Goal: Task Accomplishment & Management: Complete application form

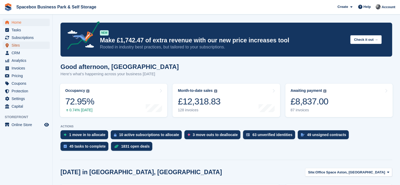
click at [20, 45] on span "Sites" at bounding box center [28, 45] width 32 height 7
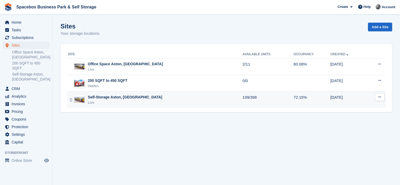
click at [142, 104] on div "Self-Storage Aston, Birmingham Live" at bounding box center [155, 99] width 175 height 11
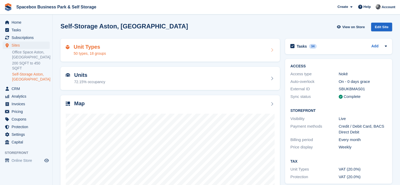
click at [109, 46] on div "Unit Types 50 types, 18 groups" at bounding box center [170, 50] width 209 height 13
click at [136, 51] on div "Unit Types 50 types, 18 groups" at bounding box center [170, 50] width 209 height 13
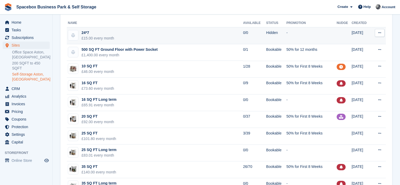
scroll to position [42, 0]
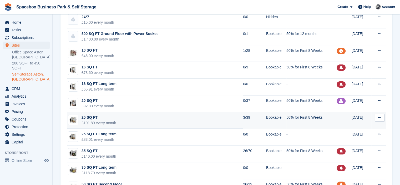
click at [192, 115] on td "25 SQ FT £101.80 every month" at bounding box center [155, 120] width 176 height 17
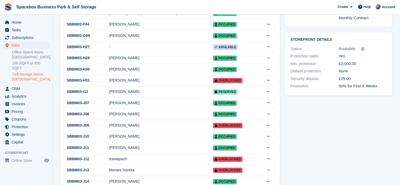
scroll to position [194, 0]
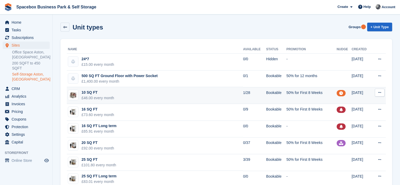
click at [178, 96] on td "10 SQ FT £46.00 every month" at bounding box center [155, 95] width 176 height 17
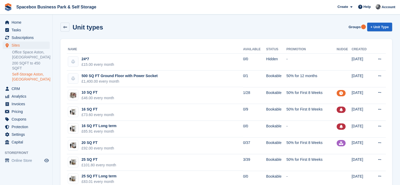
drag, startPoint x: 124, startPoint y: 33, endPoint x: 110, endPoint y: 26, distance: 15.4
click at [110, 26] on div "Unit types Groups + Unit Type" at bounding box center [226, 28] width 337 height 16
click at [110, 26] on div "Unit types Groups + Unit Type" at bounding box center [225, 27] width 331 height 9
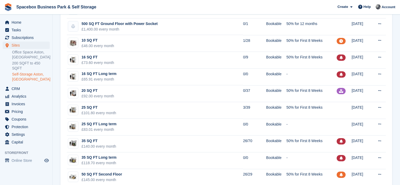
scroll to position [63, 0]
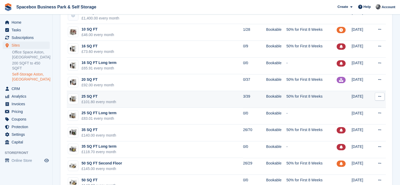
click at [211, 101] on td "25 SQ FT £101.80 every month" at bounding box center [155, 99] width 176 height 17
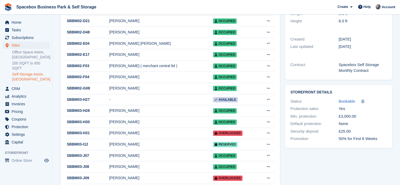
scroll to position [147, 0]
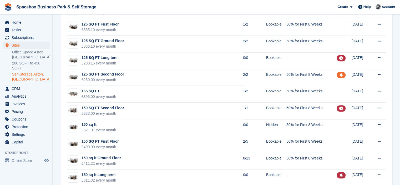
scroll to position [505, 0]
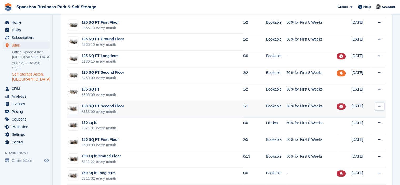
click at [126, 108] on td "150 SQ FT Second Floor £333.00 every month" at bounding box center [155, 109] width 176 height 17
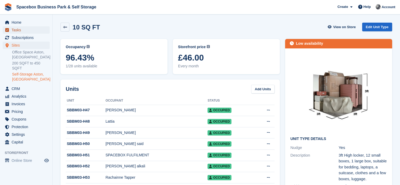
click at [16, 29] on span "Tasks" at bounding box center [28, 29] width 32 height 7
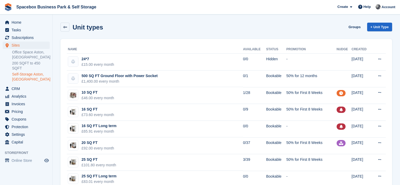
scroll to position [505, 0]
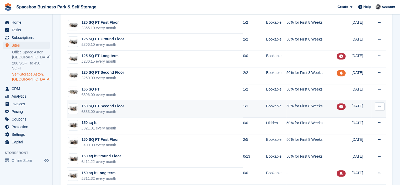
click at [166, 108] on td "150 SQ FT Second Floor £333.00 every month" at bounding box center [155, 109] width 176 height 17
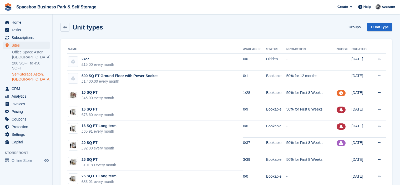
scroll to position [505, 0]
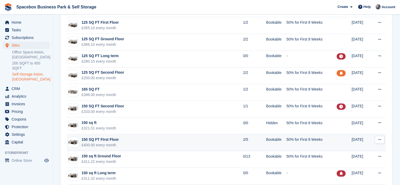
click at [169, 140] on td "150 SQ FT First Floor £400.00 every month" at bounding box center [155, 142] width 176 height 17
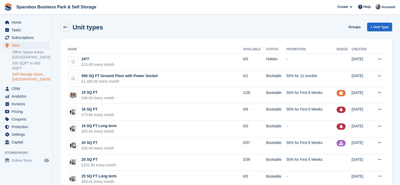
scroll to position [505, 0]
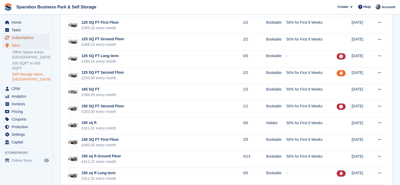
click at [27, 36] on span "Subscriptions" at bounding box center [28, 37] width 32 height 7
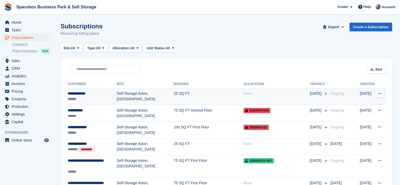
click at [154, 99] on td "Self-Storage Aston, [GEOGRAPHIC_DATA]" at bounding box center [145, 96] width 57 height 17
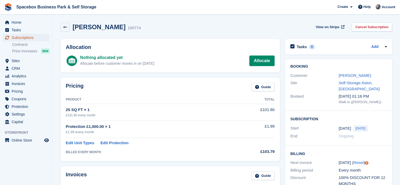
click at [36, 38] on span "Subscriptions" at bounding box center [28, 37] width 32 height 7
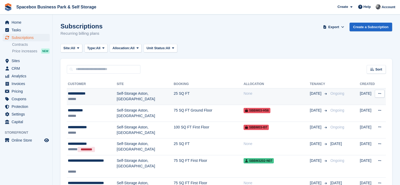
click at [205, 94] on td "25 SQ FT" at bounding box center [208, 96] width 70 height 17
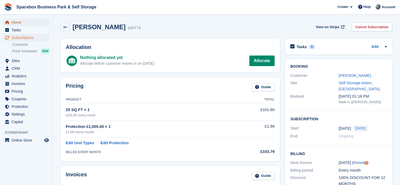
click at [23, 22] on span "Home" at bounding box center [28, 22] width 32 height 7
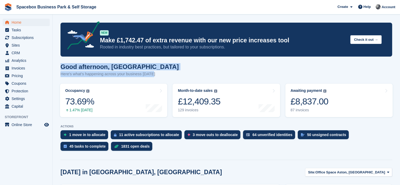
drag, startPoint x: 157, startPoint y: 75, endPoint x: 57, endPoint y: 69, distance: 99.8
drag, startPoint x: 57, startPoint y: 69, endPoint x: 164, endPoint y: 72, distance: 106.8
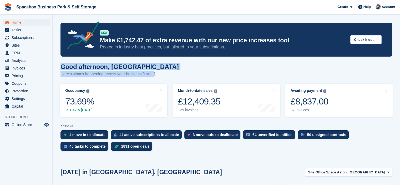
click at [164, 72] on div "Good afternoon, SUDIPTA Here's what's happening across your business today" at bounding box center [225, 73] width 331 height 20
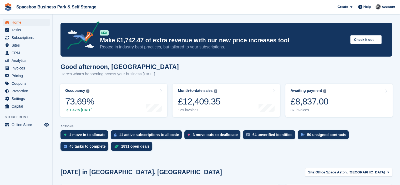
click at [149, 72] on p "Here's what's happening across your business today" at bounding box center [119, 74] width 118 height 6
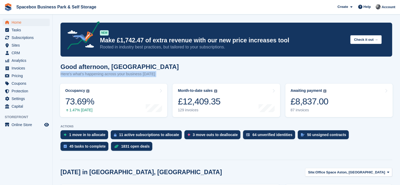
click at [149, 72] on p "Here's what's happening across your business today" at bounding box center [119, 74] width 118 height 6
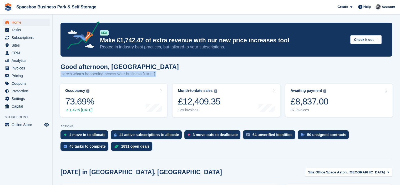
click at [149, 72] on p "Here's what's happening across your business today" at bounding box center [119, 74] width 118 height 6
click at [157, 74] on div "Good afternoon, SUDIPTA Here's what's happening across your business today" at bounding box center [225, 73] width 331 height 20
drag, startPoint x: 157, startPoint y: 74, endPoint x: 62, endPoint y: 67, distance: 95.7
click at [62, 67] on div "Good afternoon, SUDIPTA Here's what's happening across your business today" at bounding box center [225, 73] width 331 height 20
click at [62, 67] on h1 "Good afternoon, SUDIPTA" at bounding box center [119, 66] width 118 height 7
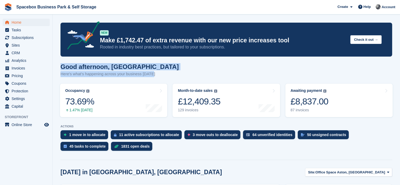
click at [62, 67] on h1 "Good afternoon, SUDIPTA" at bounding box center [119, 66] width 118 height 7
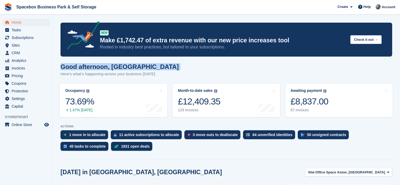
click at [62, 67] on h1 "Good afternoon, [GEOGRAPHIC_DATA]" at bounding box center [119, 66] width 118 height 7
click at [63, 73] on p "Here's what's happening across your business [DATE]" at bounding box center [119, 74] width 118 height 6
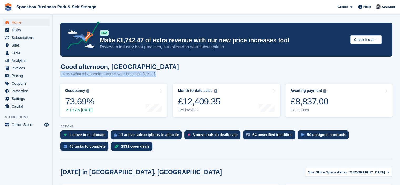
click at [63, 73] on p "Here's what's happening across your business [DATE]" at bounding box center [119, 74] width 118 height 6
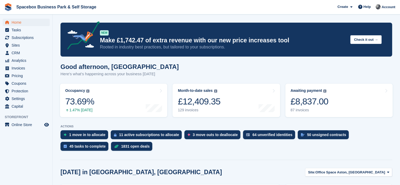
click at [75, 67] on h1 "Good afternoon, SUDIPTA" at bounding box center [119, 66] width 118 height 7
click at [128, 72] on p "Here's what's happening across your business today" at bounding box center [119, 74] width 118 height 6
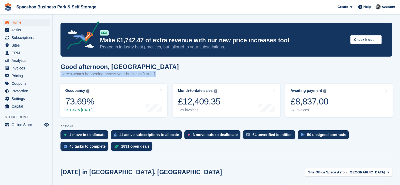
click at [128, 72] on p "Here's what's happening across your business today" at bounding box center [119, 74] width 118 height 6
click at [166, 71] on div "Good afternoon, SUDIPTA Here's what's happening across your business today" at bounding box center [225, 73] width 331 height 20
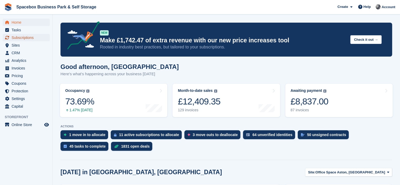
click at [29, 37] on span "Subscriptions" at bounding box center [28, 37] width 32 height 7
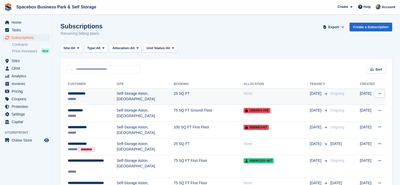
click at [204, 95] on td "25 SQ FT" at bounding box center [208, 96] width 70 height 17
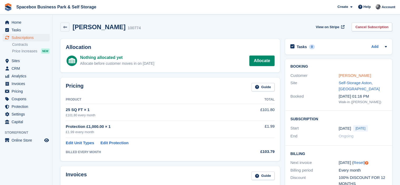
click at [363, 74] on link "[PERSON_NAME]" at bounding box center [355, 75] width 32 height 4
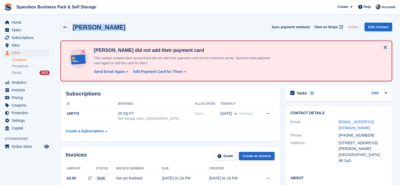
drag, startPoint x: 125, startPoint y: 25, endPoint x: 74, endPoint y: 31, distance: 51.4
click at [74, 31] on div "Mohammed Abid Sync payment methods View on Stripe Delete Edit Contact" at bounding box center [225, 27] width 331 height 9
copy h2 "[PERSON_NAME]"
drag, startPoint x: 351, startPoint y: 127, endPoint x: 335, endPoint y: 122, distance: 16.5
click at [335, 122] on div "Email bmbspecialistbreaker@gmail.com" at bounding box center [338, 124] width 96 height 13
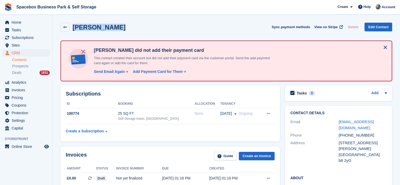
copy div "bmbspecialistbreaker@gmail.com"
drag, startPoint x: 346, startPoint y: 135, endPoint x: 366, endPoint y: 134, distance: 20.0
click at [366, 134] on div "+447916203340" at bounding box center [363, 135] width 48 height 6
copy div "7916203340"
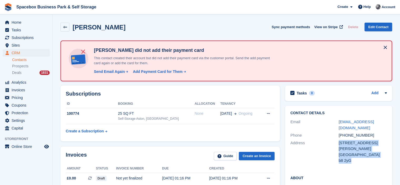
drag, startPoint x: 351, startPoint y: 155, endPoint x: 338, endPoint y: 156, distance: 13.2
click at [338, 156] on div "Address 129 warren road United Kingdom b8 2yG" at bounding box center [338, 151] width 96 height 25
click at [338, 156] on div "Address" at bounding box center [314, 152] width 48 height 24
drag, startPoint x: 338, startPoint y: 156, endPoint x: 345, endPoint y: 155, distance: 7.2
click at [347, 155] on div "Address 129 warren road United Kingdom b8 2yG" at bounding box center [338, 151] width 96 height 25
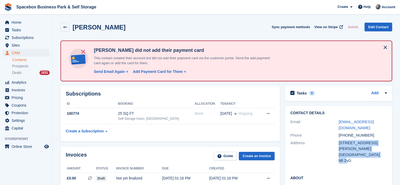
click at [343, 157] on div "b8 2yG" at bounding box center [363, 160] width 48 height 6
drag, startPoint x: 351, startPoint y: 155, endPoint x: 336, endPoint y: 154, distance: 14.7
click at [336, 154] on div "Address 129 warren road United Kingdom b8 2yG" at bounding box center [338, 151] width 96 height 25
click at [339, 157] on div "b8 2yG" at bounding box center [363, 160] width 48 height 6
drag, startPoint x: 339, startPoint y: 154, endPoint x: 350, endPoint y: 154, distance: 11.6
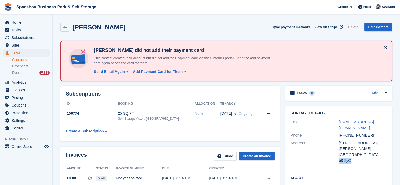
click at [350, 157] on div "b8 2yG" at bounding box center [363, 160] width 48 height 6
copy div "b8 2yG"
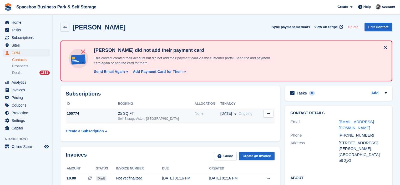
click at [182, 120] on div "Self-Storage Aston, [GEOGRAPHIC_DATA]" at bounding box center [156, 118] width 76 height 5
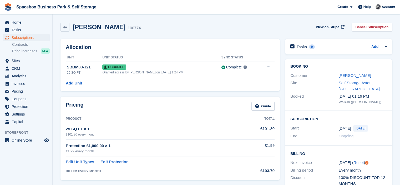
click at [205, 41] on div "Allocation Unit Unit Status Sync Status SBBM03-J21 25 SQ FT Occupied Granted ac…" at bounding box center [169, 65] width 219 height 52
click at [192, 21] on div "[PERSON_NAME] 100774 View on Stripe Cancel Subscription" at bounding box center [226, 28] width 337 height 16
drag, startPoint x: 140, startPoint y: 28, endPoint x: 88, endPoint y: 26, distance: 52.3
click at [88, 26] on div "[PERSON_NAME] 100774 View on Stripe Cancel Subscription" at bounding box center [225, 27] width 331 height 9
click at [88, 26] on h2 "Mohammed Abid" at bounding box center [99, 26] width 53 height 7
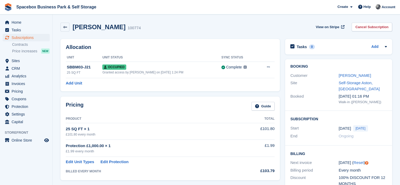
click at [88, 26] on h2 "Mohammed Abid" at bounding box center [99, 26] width 53 height 7
click at [190, 30] on div "Mohammed Abid 100774 View on Stripe Cancel Subscription" at bounding box center [225, 27] width 331 height 9
click at [34, 22] on span "Home" at bounding box center [28, 22] width 32 height 7
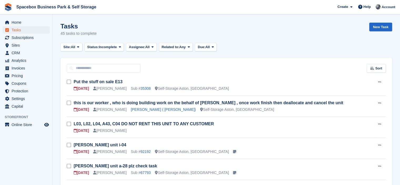
click at [170, 26] on div "Tasks 45 tasks to complete New Task" at bounding box center [225, 33] width 331 height 20
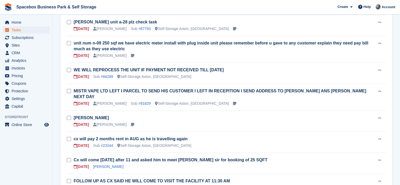
scroll to position [200, 0]
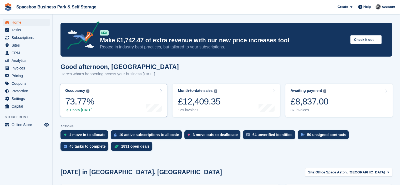
click at [83, 94] on div "Occupancy The percentage of all currently allocated units in terms of area. Inc…" at bounding box center [79, 100] width 29 height 24
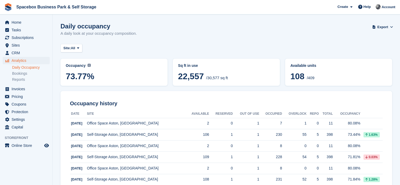
drag, startPoint x: 203, startPoint y: 78, endPoint x: 185, endPoint y: 82, distance: 18.6
click at [185, 81] on span "22,557" at bounding box center [191, 75] width 26 height 9
drag, startPoint x: 208, startPoint y: 78, endPoint x: 227, endPoint y: 77, distance: 19.0
click at [227, 77] on span "/30,577 sq ft" at bounding box center [217, 77] width 22 height 4
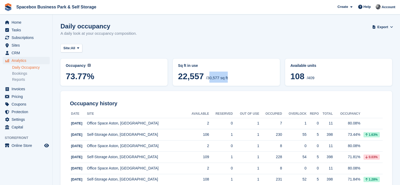
click at [227, 77] on span "/30,577 sq ft" at bounding box center [217, 77] width 22 height 4
drag, startPoint x: 227, startPoint y: 77, endPoint x: 180, endPoint y: 74, distance: 47.1
click at [180, 74] on span "22,557 /30,577 sq ft" at bounding box center [226, 76] width 96 height 11
click at [182, 81] on span "22,557" at bounding box center [191, 75] width 26 height 9
drag, startPoint x: 202, startPoint y: 76, endPoint x: 177, endPoint y: 77, distance: 25.8
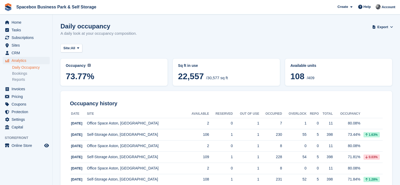
click at [177, 77] on div "Sq ft in use 22,557 /30,577 sq ft" at bounding box center [226, 72] width 101 height 21
click at [216, 51] on div "Site: All All Office Space Aston, Birmingham 200 SQFT to 450 SQFT Self-Storage …" at bounding box center [225, 48] width 331 height 9
click at [21, 40] on span "Subscriptions" at bounding box center [28, 37] width 32 height 7
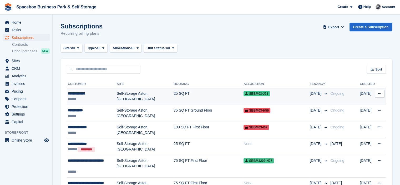
click at [98, 91] on div "**********" at bounding box center [92, 94] width 49 height 6
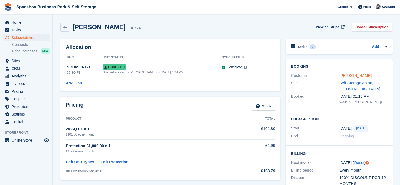
click at [348, 75] on link "[PERSON_NAME]" at bounding box center [355, 75] width 32 height 4
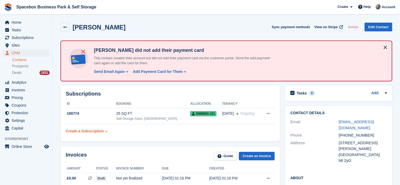
click at [99, 130] on div "Create a Subscription" at bounding box center [85, 131] width 38 height 6
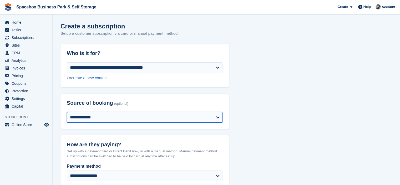
click at [101, 120] on select "**********" at bounding box center [145, 117] width 156 height 11
select select "*****"
click at [67, 112] on select "**********" at bounding box center [145, 117] width 156 height 11
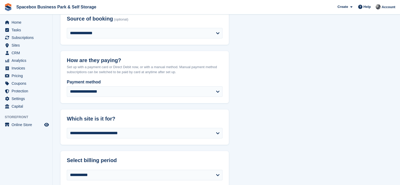
scroll to position [105, 0]
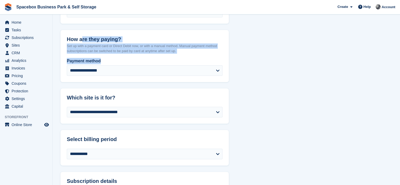
drag, startPoint x: 187, startPoint y: 54, endPoint x: 82, endPoint y: 42, distance: 105.0
click at [82, 42] on div "**********" at bounding box center [144, 56] width 168 height 52
click at [82, 42] on h2 "How are they paying?" at bounding box center [145, 39] width 156 height 6
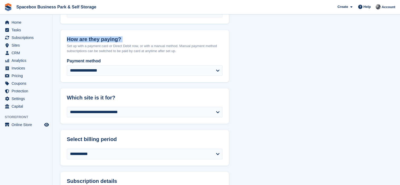
click at [82, 42] on h2 "How are they paying?" at bounding box center [145, 39] width 156 height 6
click at [84, 44] on p "Set up with a payment card or Direct Debit now, or with a manual method. Manual…" at bounding box center [145, 48] width 156 height 10
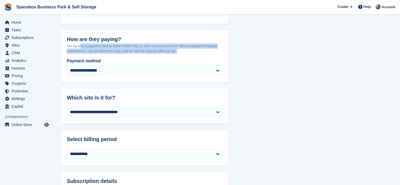
click at [84, 44] on p "Set up with a payment card or Direct Debit now, or with a manual method. Manual…" at bounding box center [145, 48] width 156 height 10
click at [90, 47] on p "Set up with a payment card or Direct Debit now, or with a manual method. Manual…" at bounding box center [145, 48] width 156 height 10
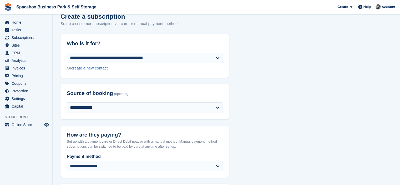
scroll to position [0, 0]
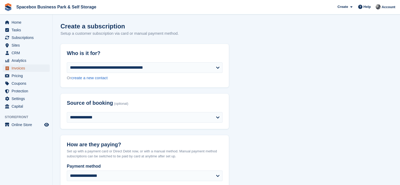
click at [16, 69] on span "Invoices" at bounding box center [28, 67] width 32 height 7
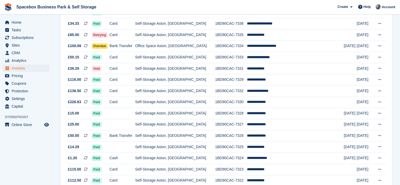
scroll to position [340, 0]
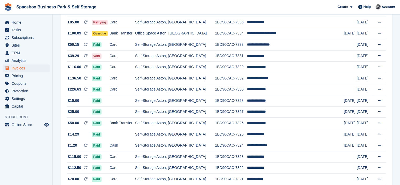
click at [220, 4] on span "Spacebox Business Park & Self Storage Create Subscription Invoice Contact Deal …" at bounding box center [200, 7] width 400 height 14
click at [19, 53] on span "CRM" at bounding box center [28, 52] width 32 height 7
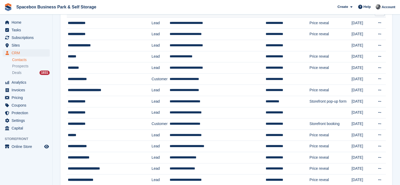
scroll to position [63, 0]
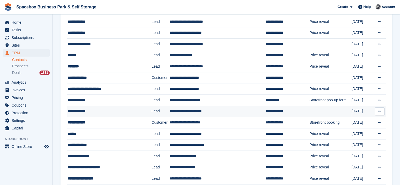
click at [94, 110] on div "**********" at bounding box center [105, 111] width 74 height 6
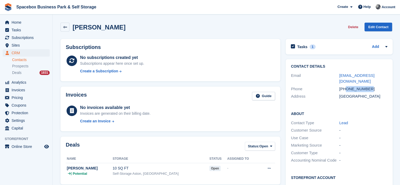
drag, startPoint x: 345, startPoint y: 90, endPoint x: 374, endPoint y: 89, distance: 29.5
click at [374, 89] on div "[PHONE_NUMBER]" at bounding box center [363, 89] width 48 height 6
copy div "7443174562"
click at [34, 37] on span "Subscriptions" at bounding box center [28, 37] width 32 height 7
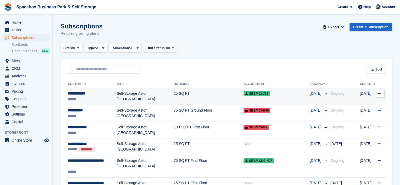
click at [120, 95] on td "Self-Storage Aston, [GEOGRAPHIC_DATA]" at bounding box center [145, 96] width 57 height 17
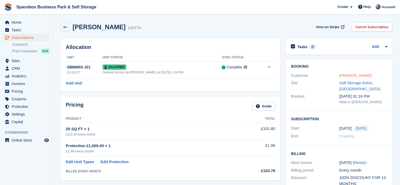
click at [352, 75] on link "[PERSON_NAME]" at bounding box center [355, 75] width 32 height 4
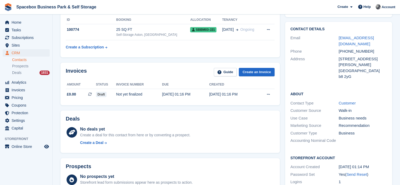
scroll to position [75, 0]
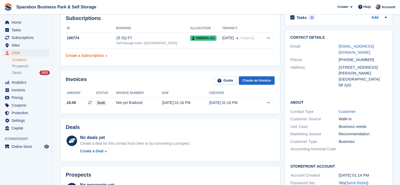
click at [83, 55] on div "Create a Subscription" at bounding box center [85, 56] width 38 height 6
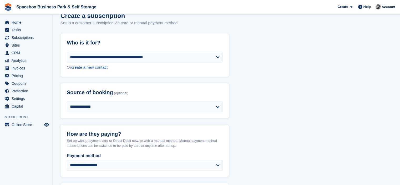
scroll to position [32, 0]
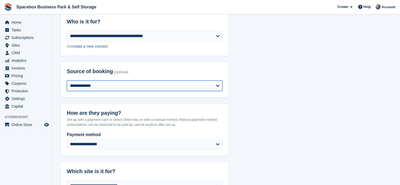
click at [144, 87] on select "**********" at bounding box center [145, 85] width 156 height 11
select select "*****"
click at [67, 80] on select "**********" at bounding box center [145, 85] width 156 height 11
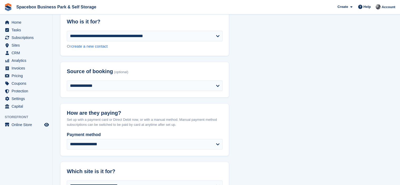
click at [203, 104] on header "How are they paying?" at bounding box center [144, 110] width 168 height 12
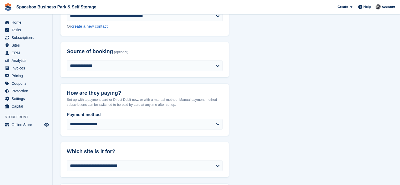
scroll to position [53, 0]
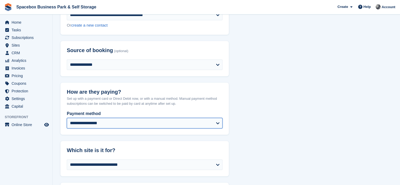
click at [193, 124] on select "**********" at bounding box center [145, 123] width 156 height 11
select select "*****"
click at [67, 118] on select "**********" at bounding box center [145, 123] width 156 height 11
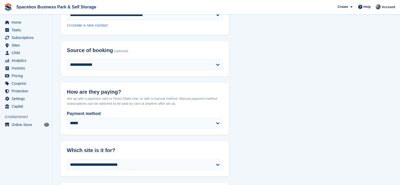
select select "******"
select select "*****"
select select "**"
select select "*"
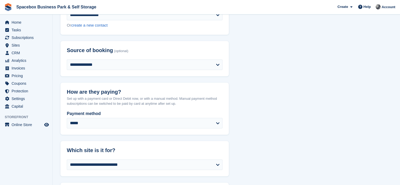
select select "*****"
select select
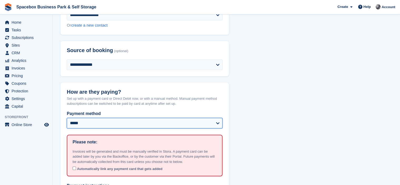
click at [211, 124] on select "**********" at bounding box center [145, 123] width 156 height 11
select select "**********"
click at [67, 118] on select "**********" at bounding box center [145, 123] width 156 height 11
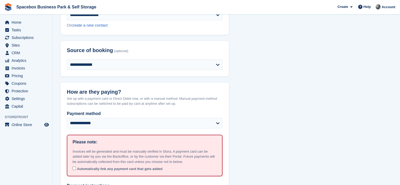
select select "******"
select select "**********"
select select "**"
select select "*"
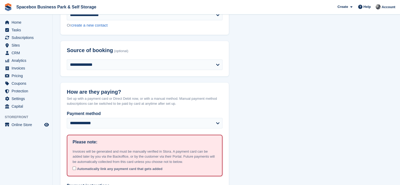
select select "*****"
select select
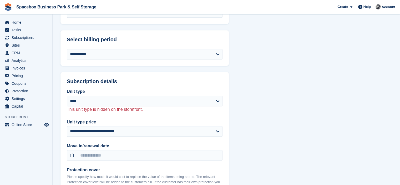
scroll to position [294, 0]
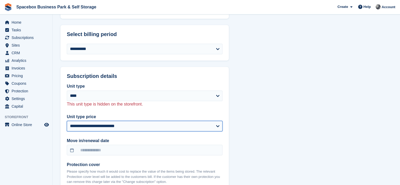
click at [148, 122] on select "**********" at bounding box center [145, 126] width 156 height 11
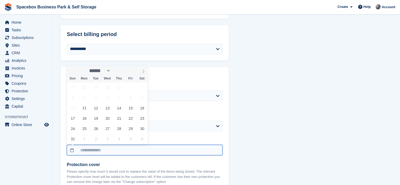
click at [153, 146] on input "text" at bounding box center [145, 150] width 156 height 11
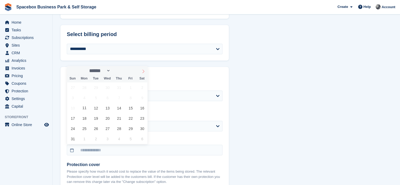
click at [142, 71] on icon at bounding box center [143, 71] width 4 height 4
select select "*"
click at [119, 95] on span "11" at bounding box center [119, 98] width 10 height 10
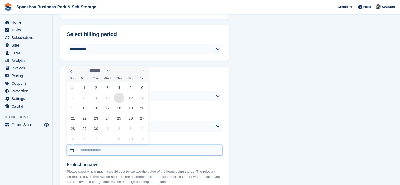
type input "**********"
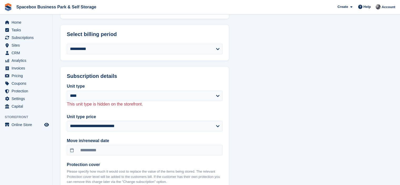
click at [318, 131] on div "**********" at bounding box center [225, 157] width 331 height 816
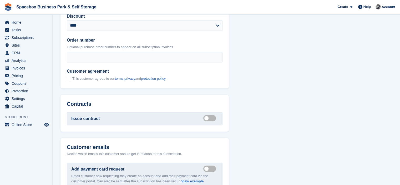
scroll to position [505, 0]
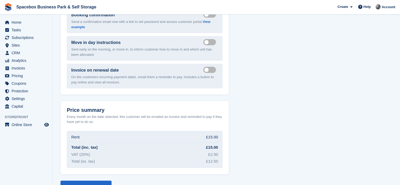
scroll to position [682, 0]
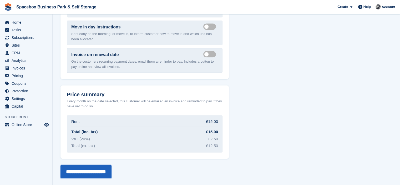
click at [101, 168] on input "**********" at bounding box center [85, 171] width 51 height 13
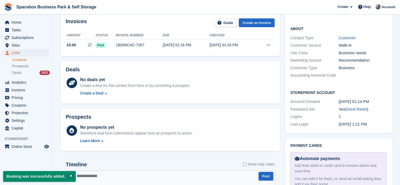
scroll to position [298, 0]
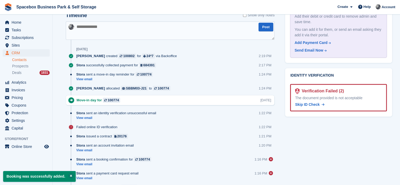
click at [89, 40] on div "Timeline Show only notes Post [DATE] [PERSON_NAME] created 100802 for 24*7 via …" at bounding box center [170, 112] width 209 height 200
click at [93, 30] on textarea at bounding box center [170, 30] width 209 height 18
type textarea "*"
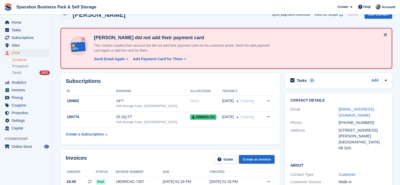
scroll to position [0, 0]
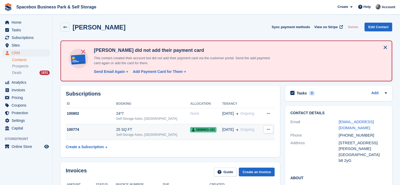
click at [165, 128] on div "25 SQ FT" at bounding box center [153, 130] width 74 height 6
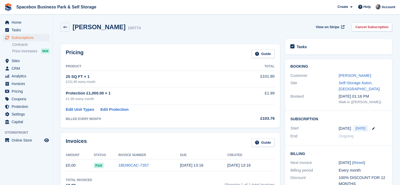
scroll to position [185, 0]
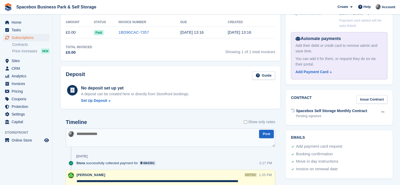
click at [147, 134] on textarea at bounding box center [170, 137] width 209 height 18
type textarea "**"
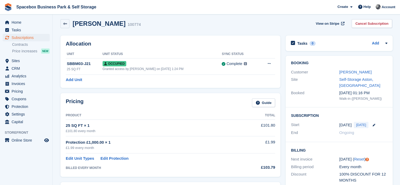
scroll to position [0, 0]
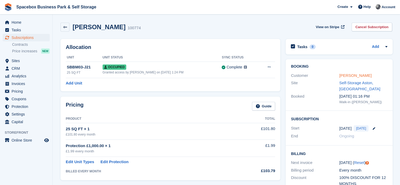
click at [355, 74] on link "[PERSON_NAME]" at bounding box center [355, 75] width 32 height 4
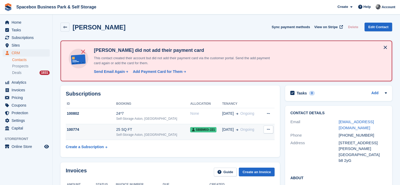
click at [159, 130] on div "25 SQ FT" at bounding box center [153, 130] width 74 height 6
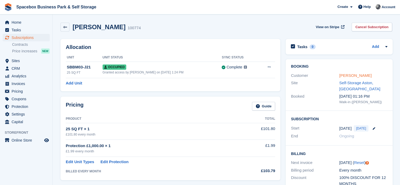
click at [353, 75] on link "[PERSON_NAME]" at bounding box center [355, 75] width 32 height 4
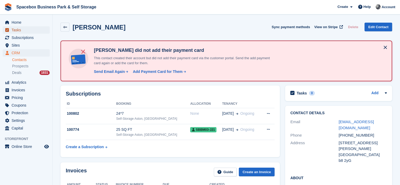
click at [33, 32] on span "Tasks" at bounding box center [28, 29] width 32 height 7
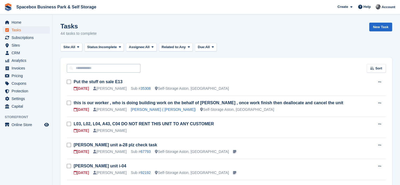
scroll to position [149, 0]
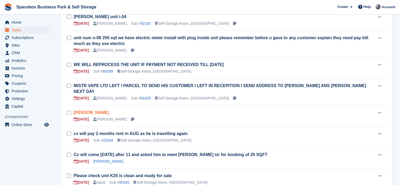
click at [91, 110] on link "[PERSON_NAME]" at bounding box center [91, 112] width 35 height 4
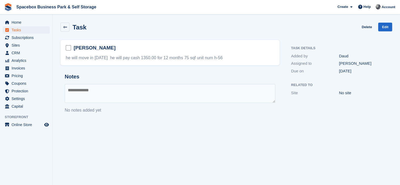
click at [173, 80] on div "Notes No notes added yet" at bounding box center [169, 93] width 219 height 48
click at [35, 37] on span "Subscriptions" at bounding box center [28, 37] width 32 height 7
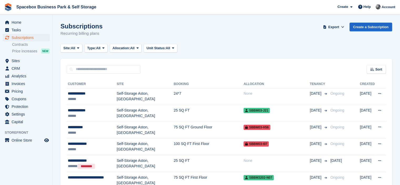
drag, startPoint x: 101, startPoint y: 32, endPoint x: 108, endPoint y: 22, distance: 12.2
drag, startPoint x: 173, startPoint y: 37, endPoint x: 120, endPoint y: 29, distance: 53.8
click at [120, 29] on div "Subscriptions Recurring billing plans Export Export Subscriptions Export a CSV …" at bounding box center [225, 33] width 331 height 20
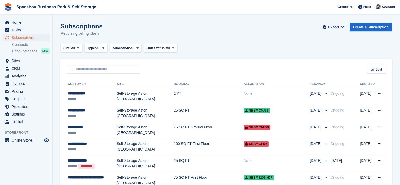
click at [120, 29] on div "Subscriptions Recurring billing plans Export Export Subscriptions Export a CSV …" at bounding box center [225, 33] width 331 height 20
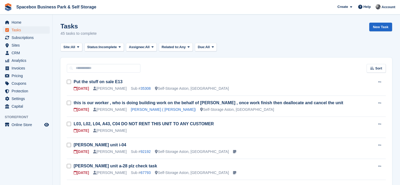
scroll to position [210, 0]
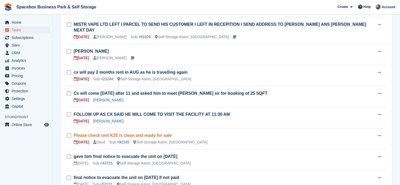
click at [130, 133] on link "Please check unit K25 is clean and ready for sale" at bounding box center [123, 135] width 98 height 4
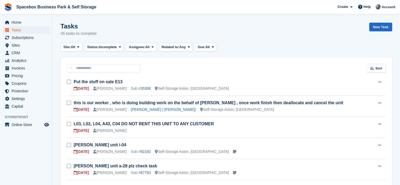
scroll to position [210, 0]
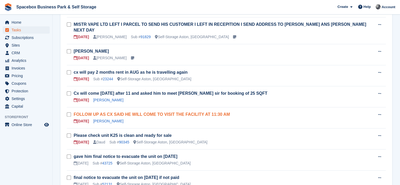
click at [116, 112] on link "FOLLOW UP AS CX SAID HE WILL COME TO VISIT THE FACILITY AT 11:30 AM" at bounding box center [152, 114] width 156 height 4
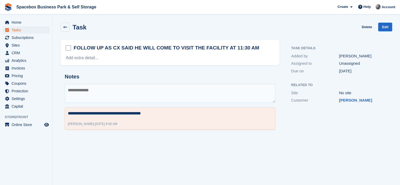
click at [98, 90] on textarea at bounding box center [170, 93] width 211 height 19
type textarea "**********"
click at [200, 91] on textarea "**********" at bounding box center [170, 93] width 211 height 19
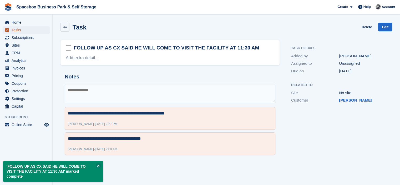
click at [23, 29] on span "Tasks" at bounding box center [28, 29] width 32 height 7
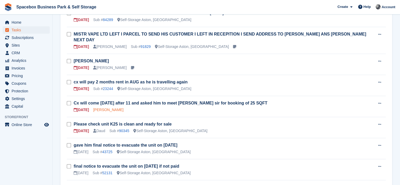
scroll to position [200, 0]
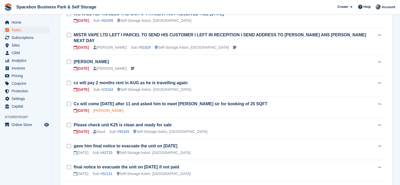
click at [108, 87] on link "23244" at bounding box center [108, 89] width 10 height 4
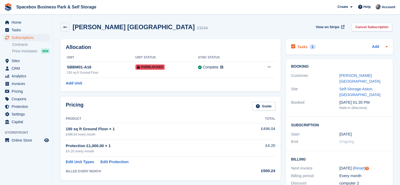
click at [326, 46] on div "Tasks 1 Add" at bounding box center [339, 46] width 96 height 7
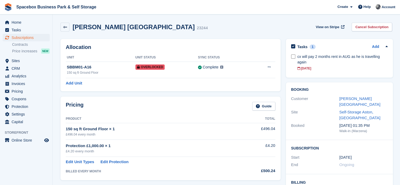
click at [163, 53] on th "Unit Status" at bounding box center [166, 57] width 63 height 8
